Goal: Task Accomplishment & Management: Use online tool/utility

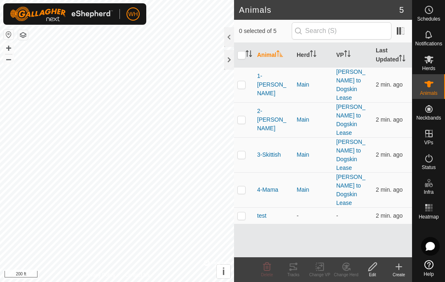
click at [246, 81] on td at bounding box center [244, 84] width 20 height 35
checkbox input "true"
click at [291, 279] on div "Tracks" at bounding box center [293, 269] width 26 height 25
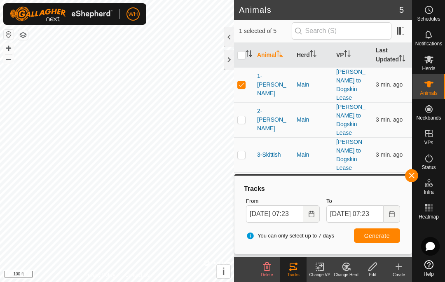
click at [244, 116] on p-checkbox at bounding box center [241, 119] width 8 height 7
checkbox input "true"
click at [249, 137] on td at bounding box center [244, 154] width 20 height 35
checkbox input "true"
click at [244, 186] on p-checkbox at bounding box center [241, 189] width 8 height 7
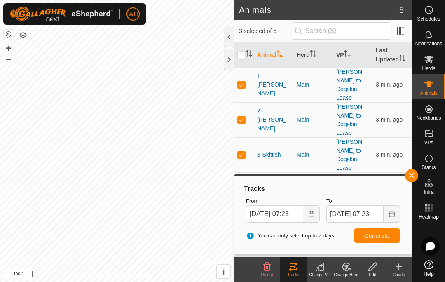
checkbox input "true"
click at [244, 82] on p-checkbox at bounding box center [241, 84] width 8 height 7
checkbox input "false"
click at [369, 237] on span "Generate" at bounding box center [377, 235] width 26 height 7
